Goal: Transaction & Acquisition: Purchase product/service

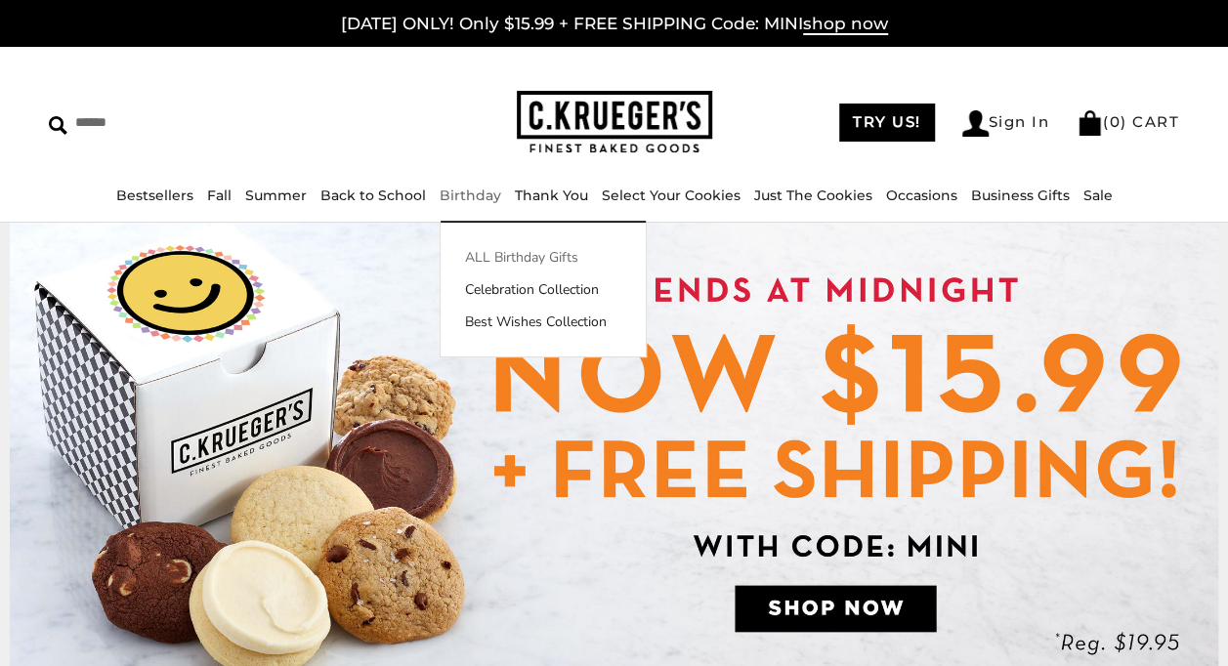
click at [511, 254] on link "ALL Birthday Gifts" at bounding box center [543, 257] width 205 height 21
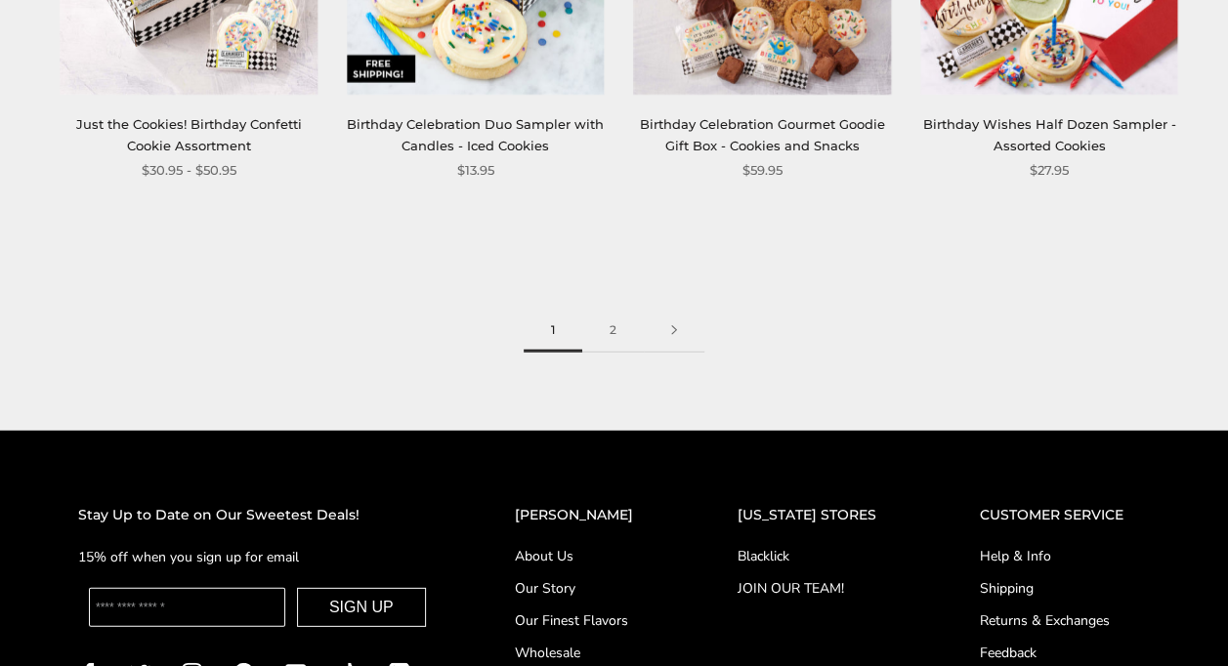
scroll to position [2637, 0]
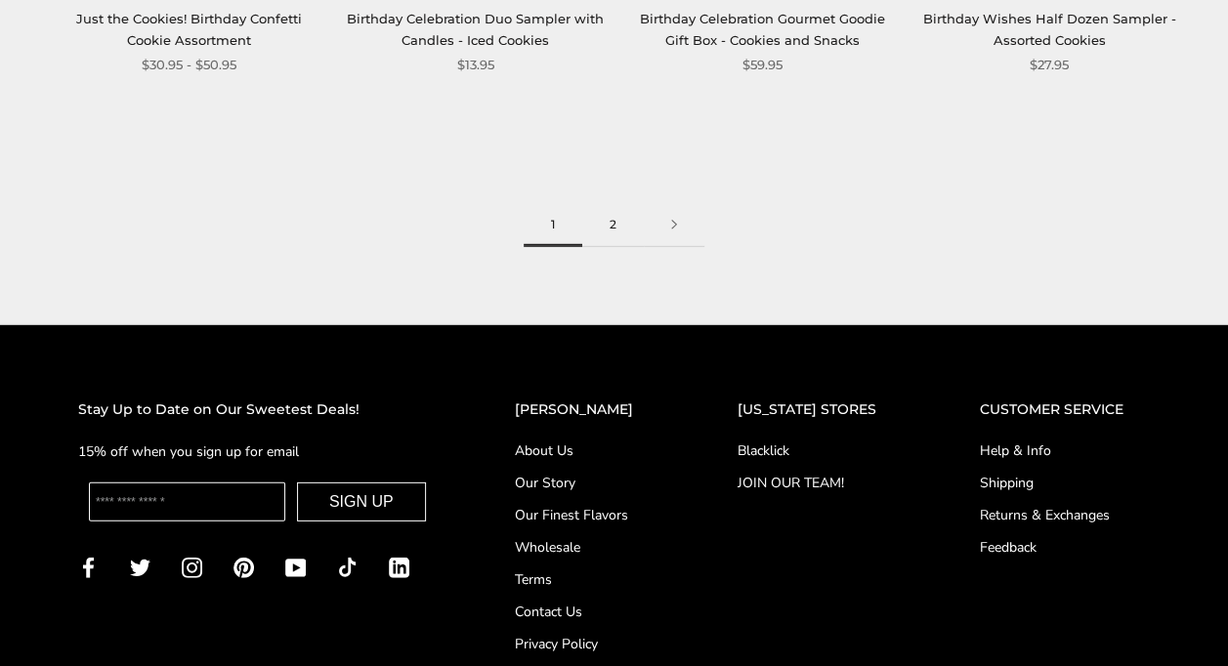
click at [611, 225] on link "2" at bounding box center [613, 225] width 62 height 44
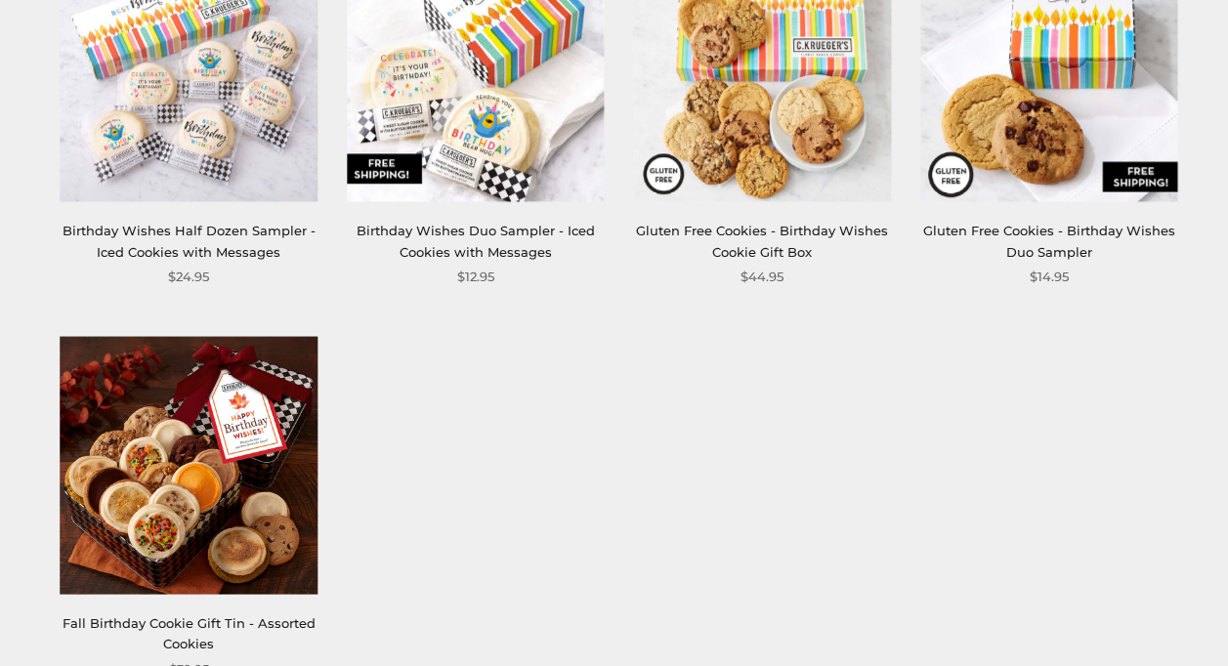
scroll to position [781, 0]
